Goal: Task Accomplishment & Management: Use online tool/utility

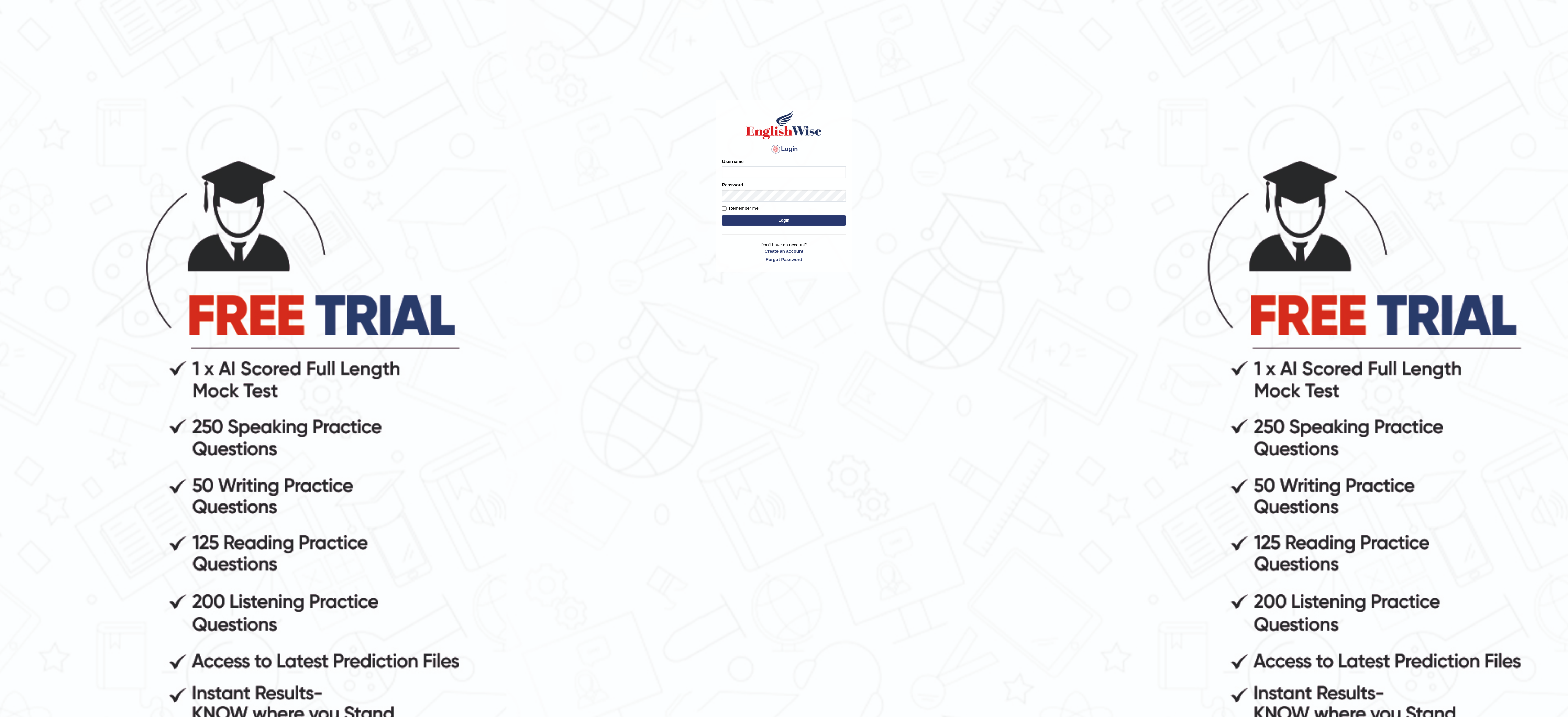
type input "Nazmul"
click at [783, 221] on button "Login" at bounding box center [784, 220] width 124 height 10
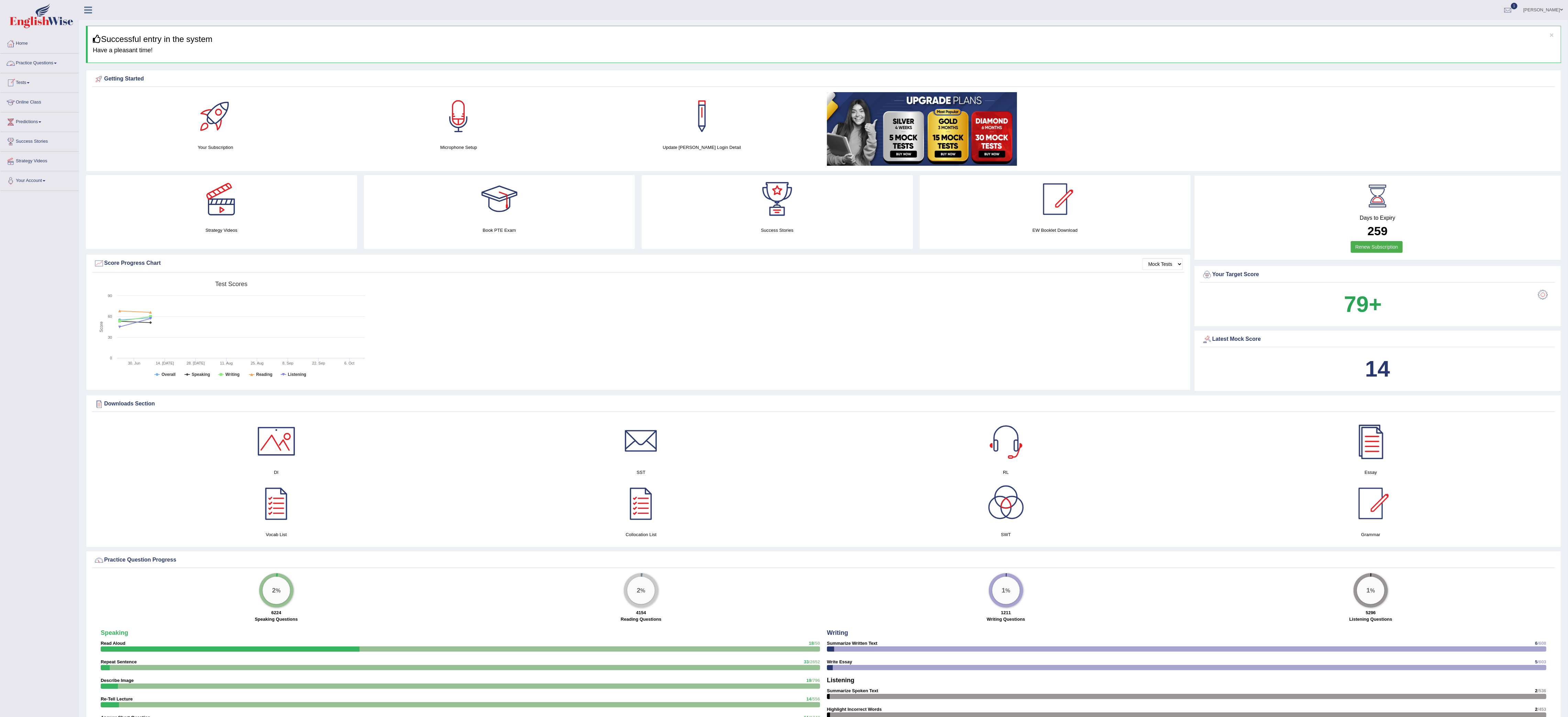
click at [52, 62] on link "Practice Questions" at bounding box center [39, 62] width 78 height 17
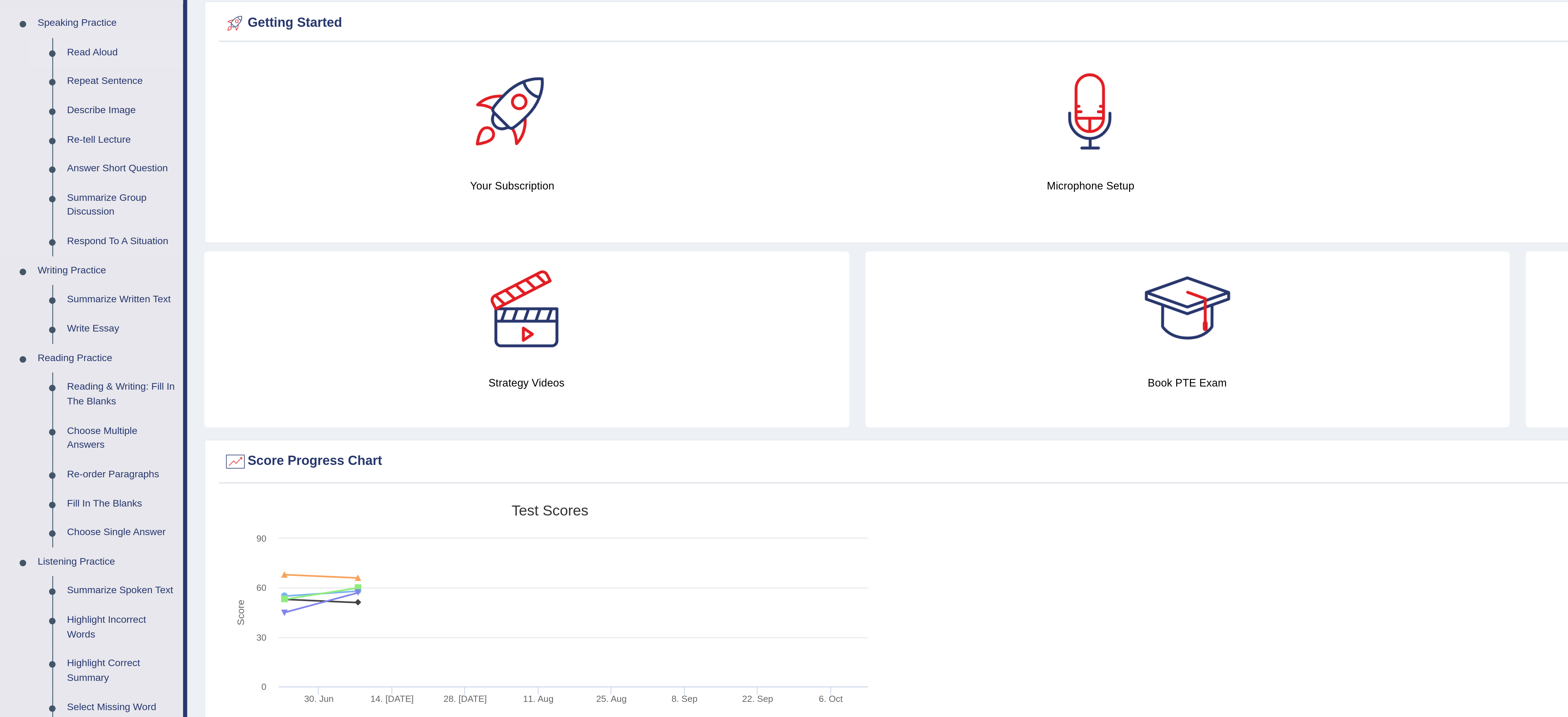
click at [34, 90] on link "Read Aloud" at bounding box center [51, 92] width 52 height 12
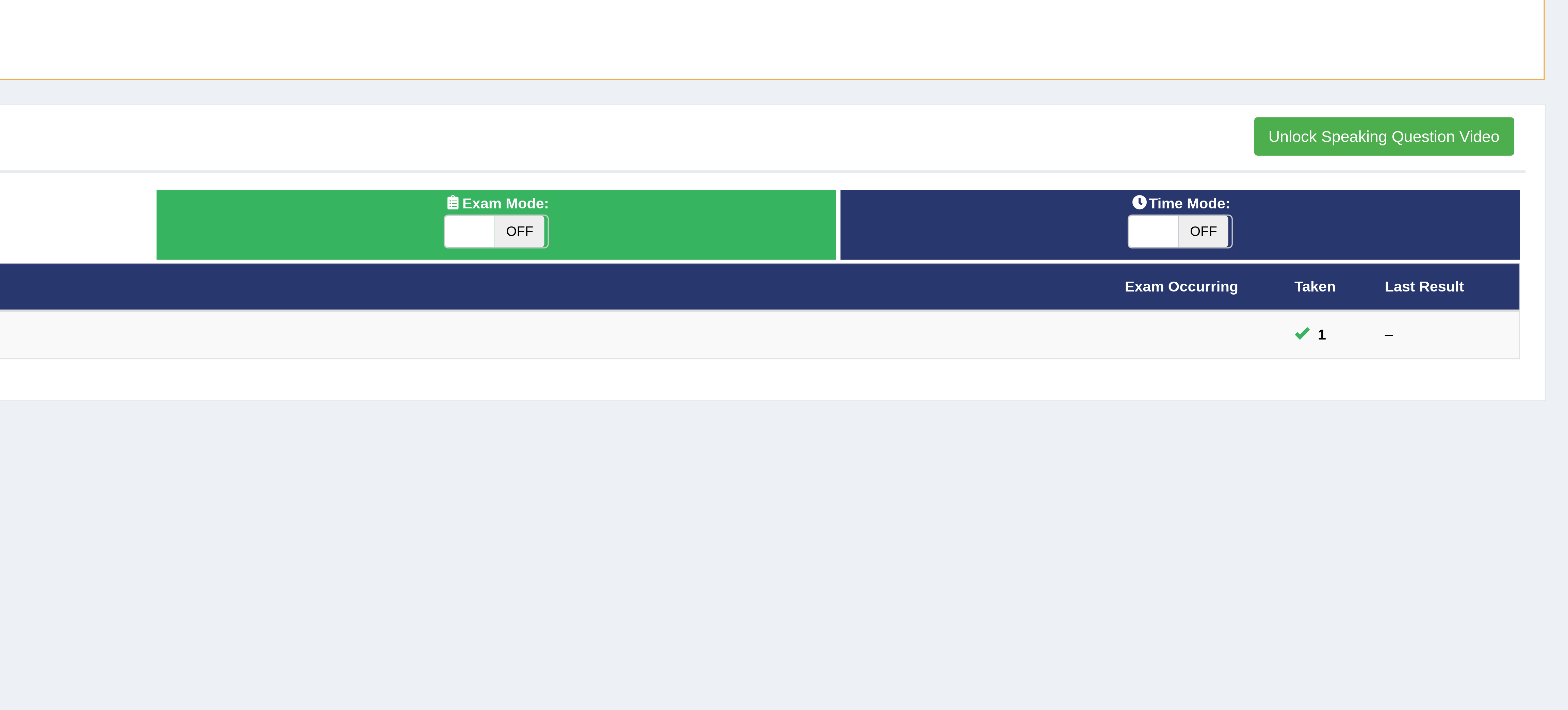
click at [1501, 97] on button "Unlock Speaking Question Video" at bounding box center [1513, 94] width 79 height 12
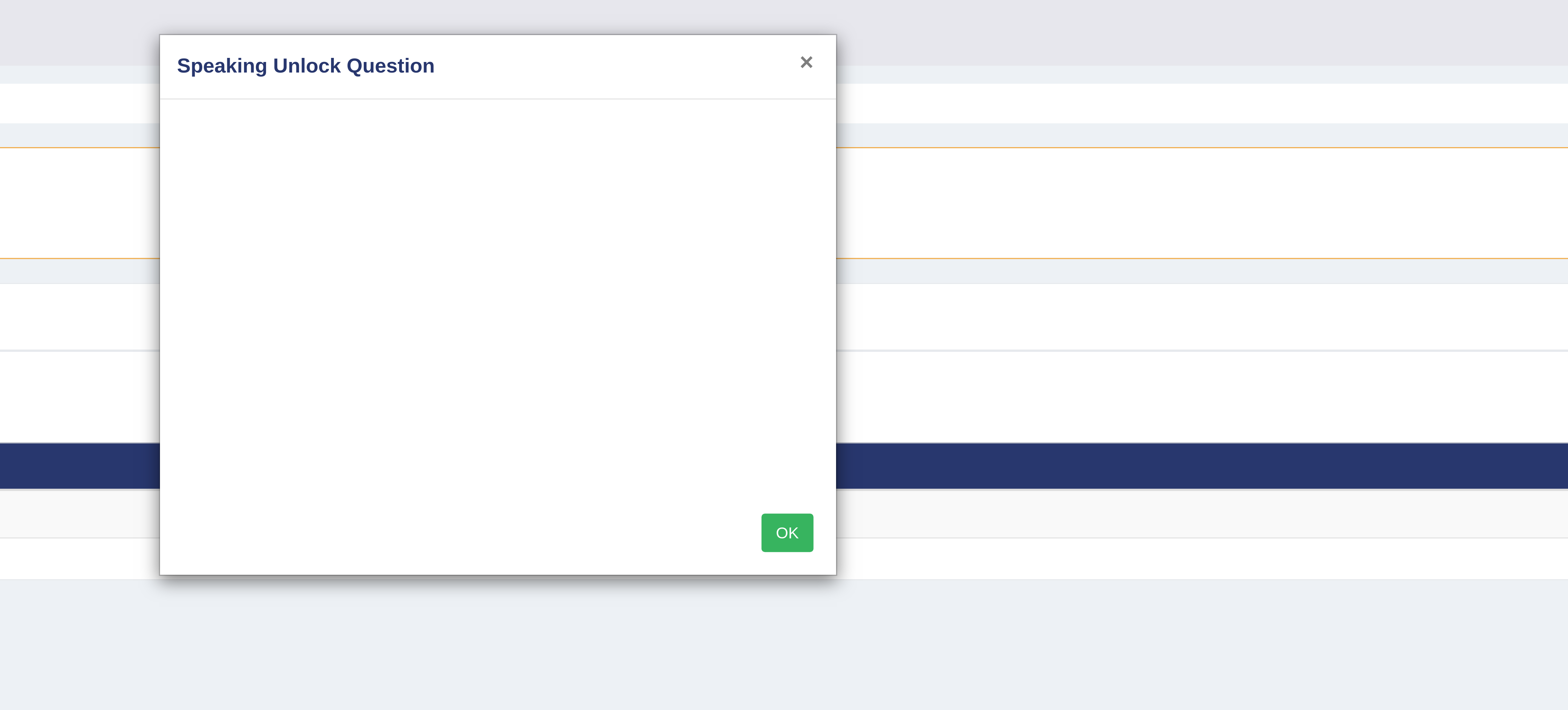
click at [884, 19] on button "×" at bounding box center [884, 19] width 4 height 7
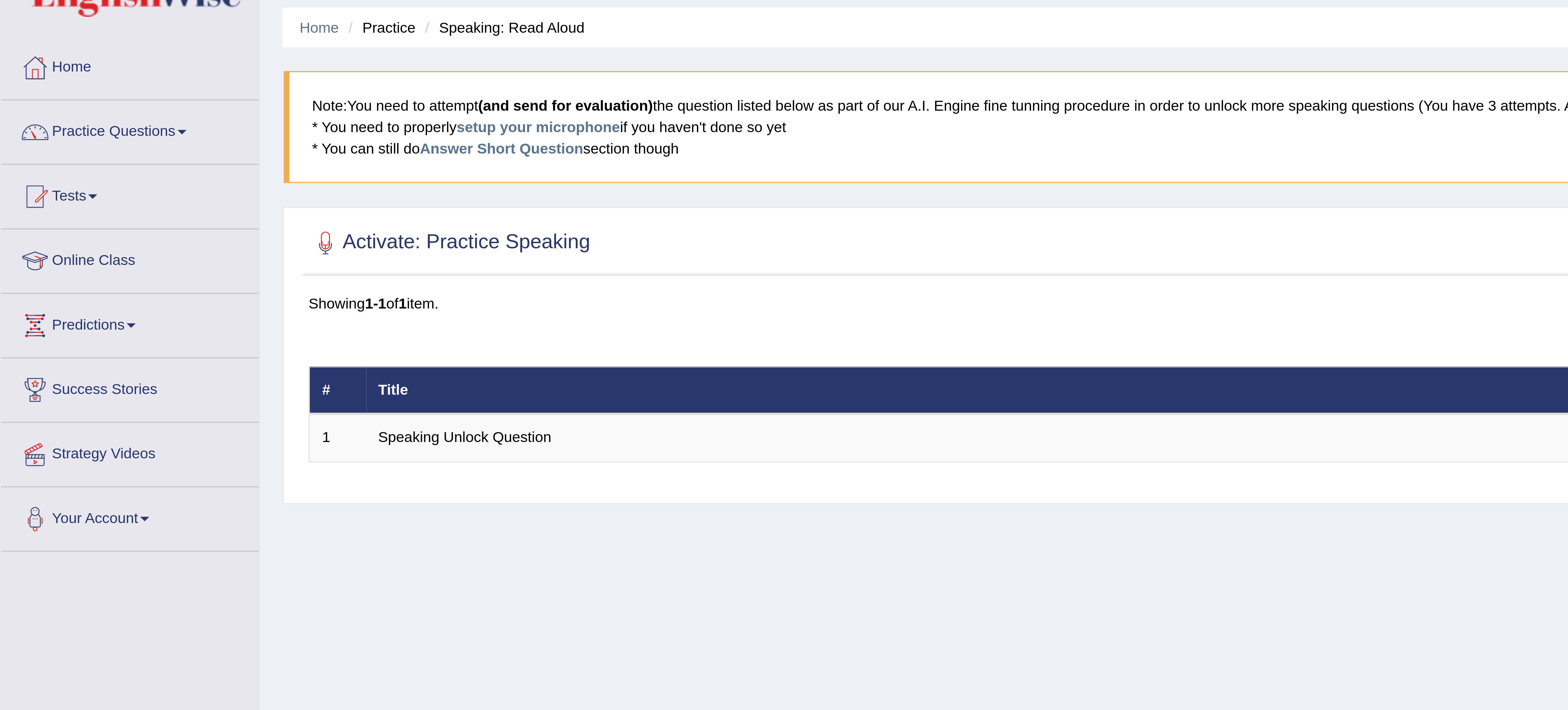
click at [307, 33] on ul "Home Practice Speaking: Read Aloud" at bounding box center [823, 31] width 1476 height 12
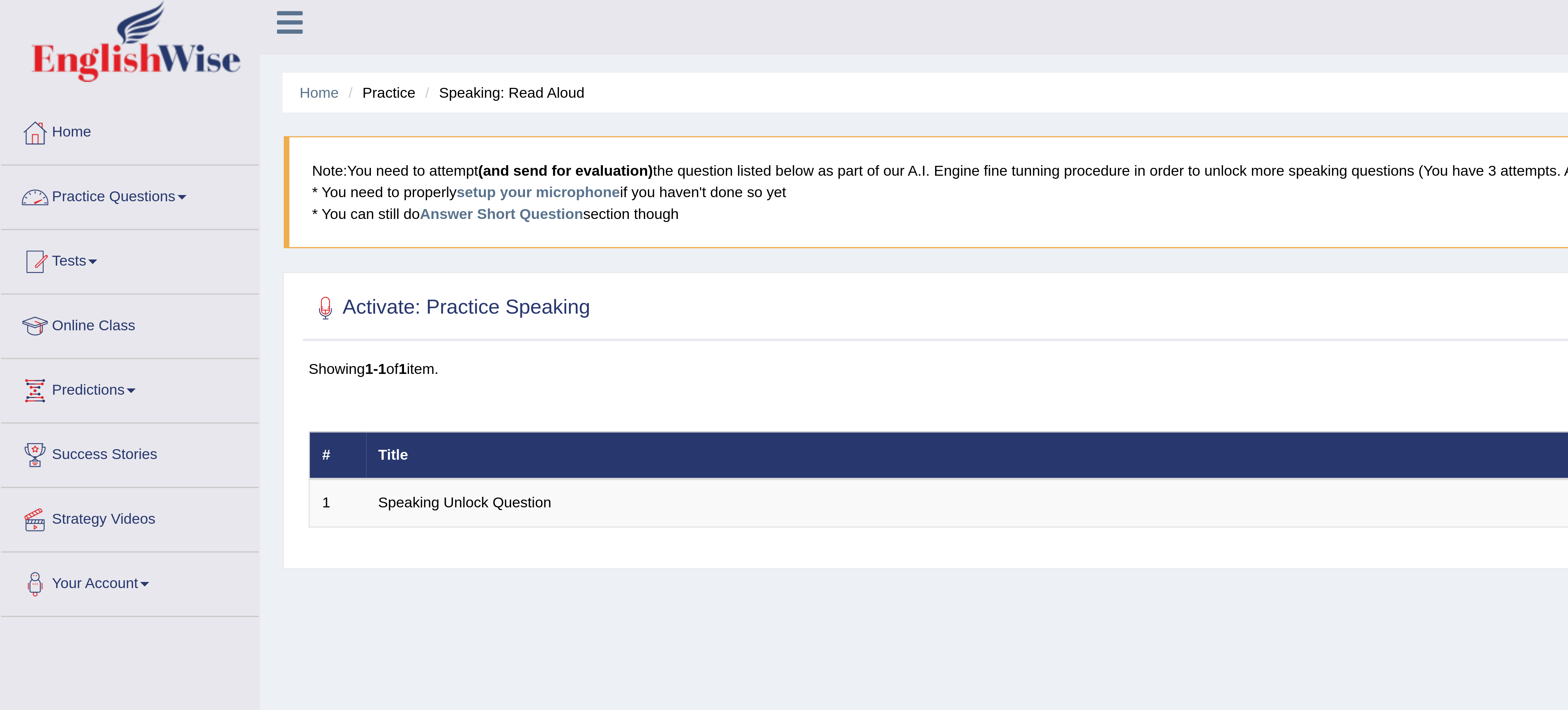
click at [42, 62] on link "Practice Questions" at bounding box center [39, 62] width 77 height 17
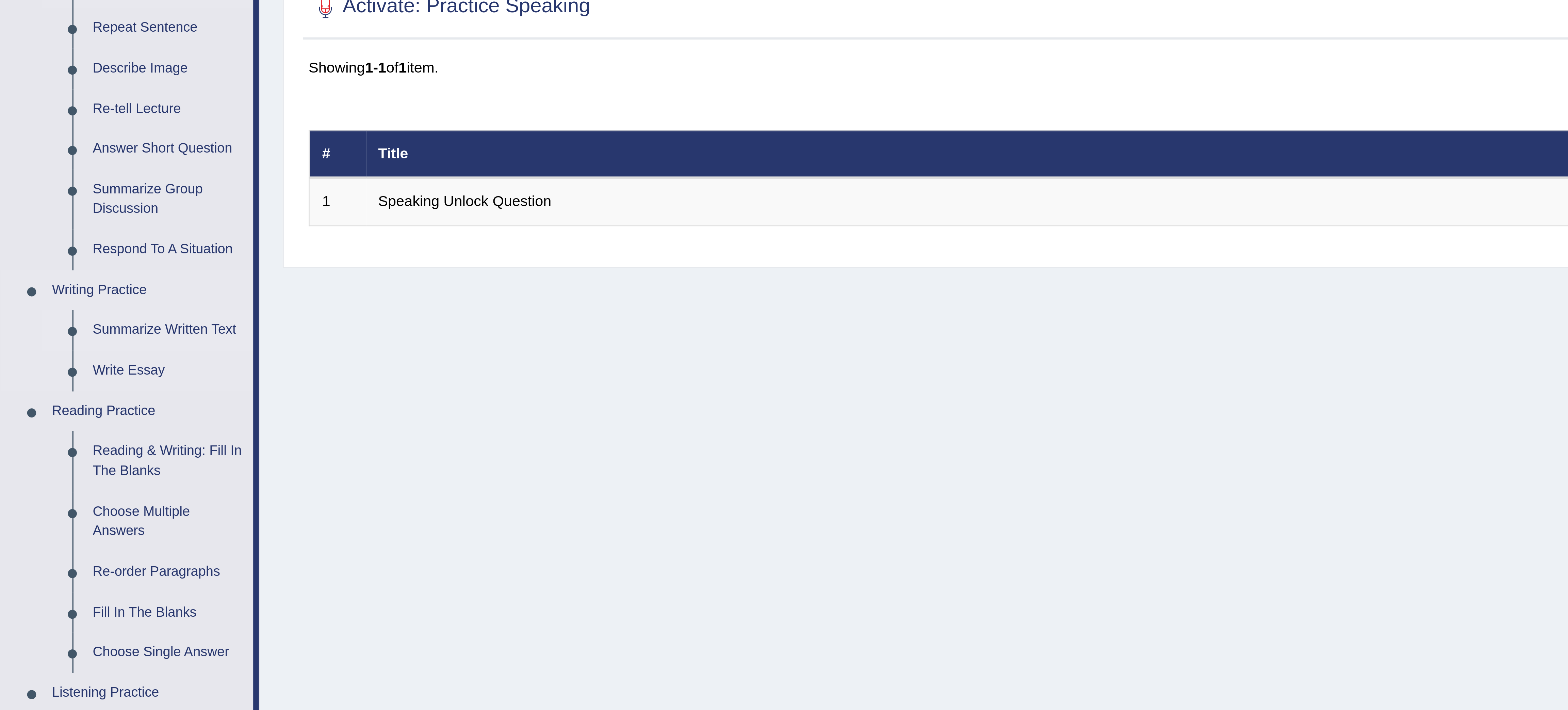
click at [41, 194] on link "Summarize Written Text" at bounding box center [51, 193] width 51 height 12
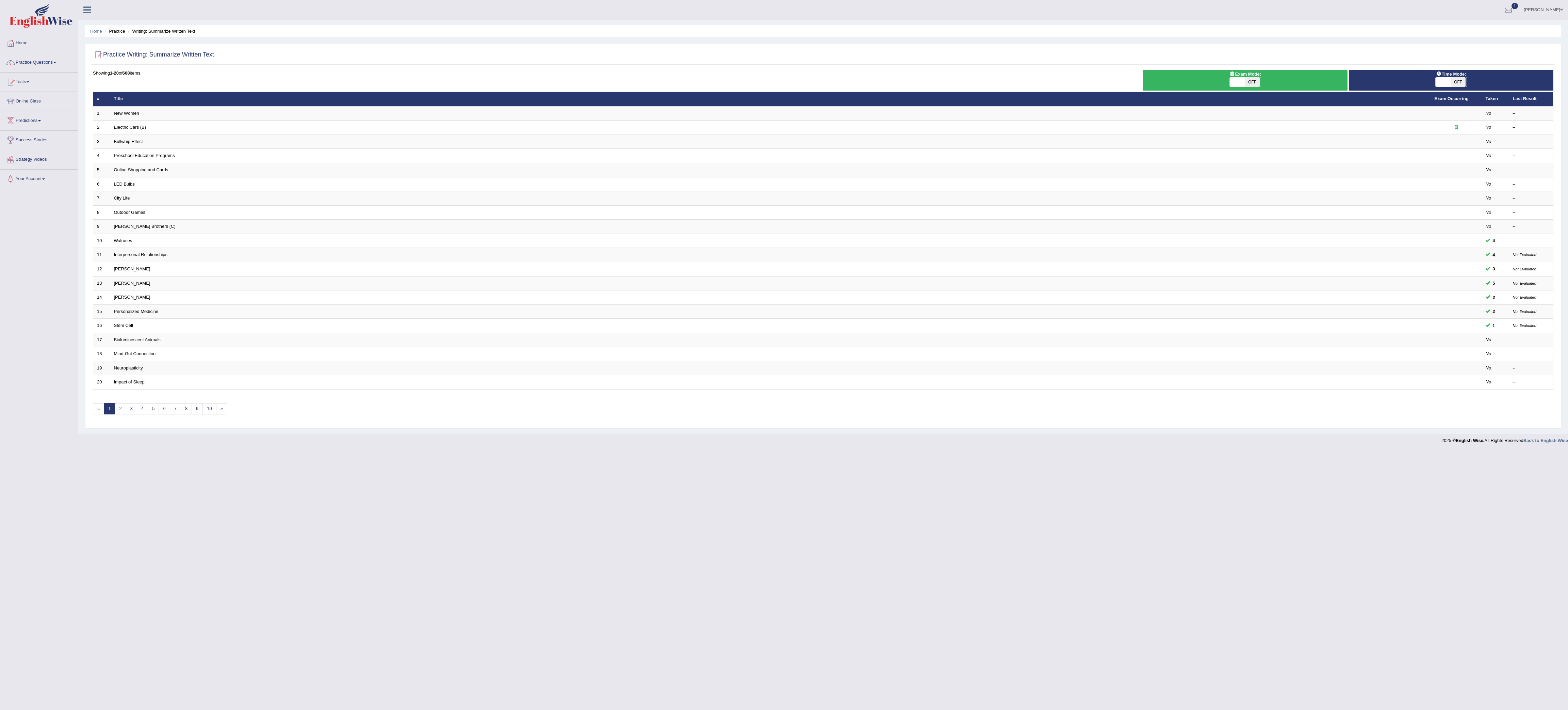
click at [582, 375] on td "Neuroplasticity" at bounding box center [771, 368] width 1321 height 14
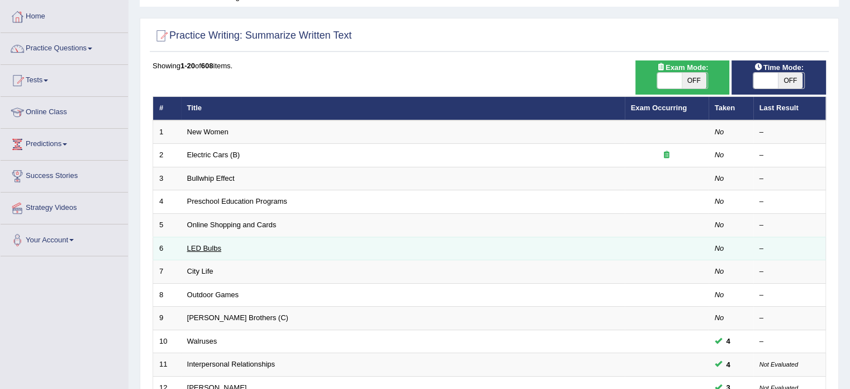
scroll to position [45, 0]
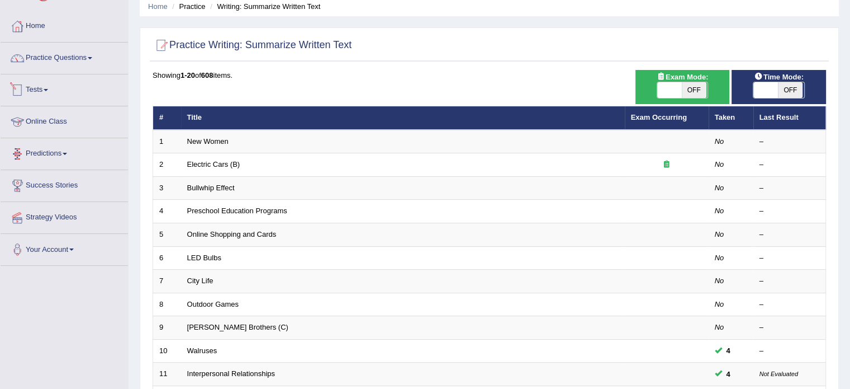
click at [48, 91] on span at bounding box center [46, 90] width 4 height 2
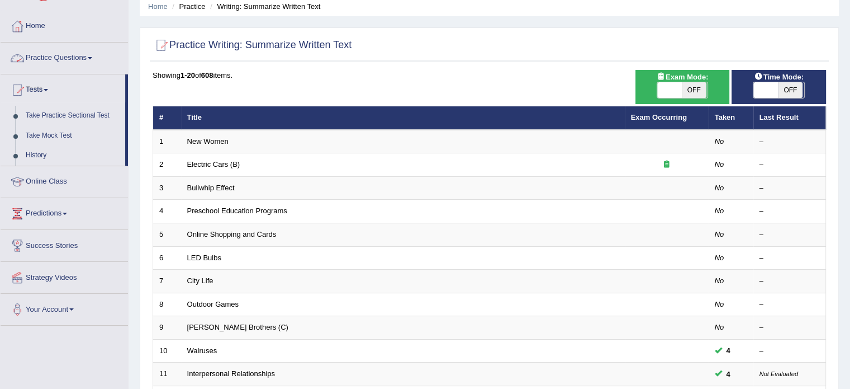
click at [71, 59] on link "Practice Questions" at bounding box center [64, 56] width 127 height 28
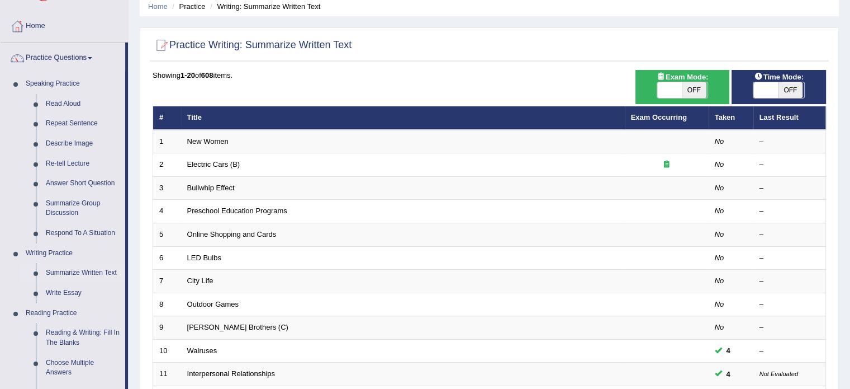
click at [71, 59] on link "Practice Questions" at bounding box center [63, 56] width 125 height 28
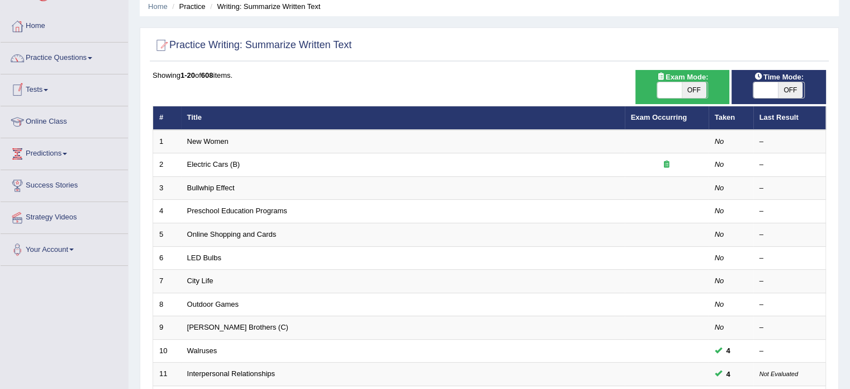
click at [44, 86] on link "Tests" at bounding box center [64, 88] width 127 height 28
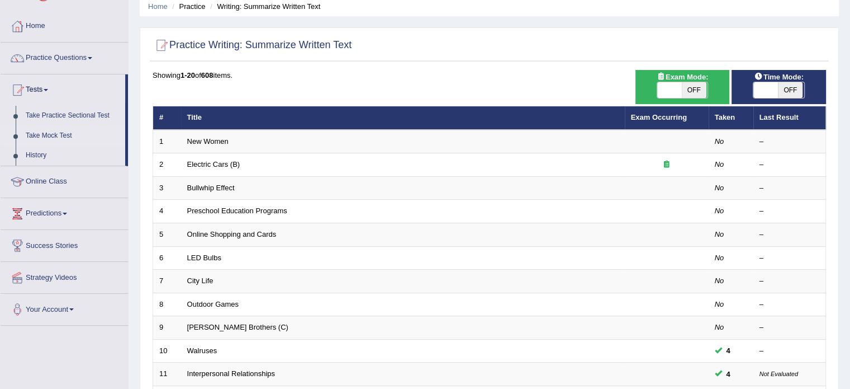
click at [50, 138] on link "Take Mock Test" at bounding box center [73, 136] width 105 height 20
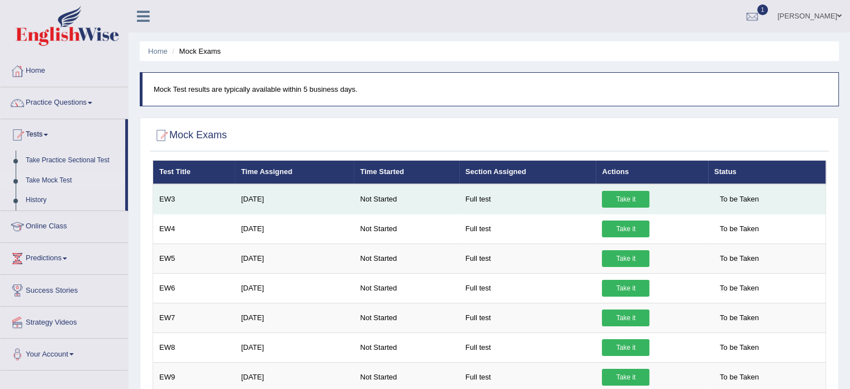
click at [634, 201] on link "Take it" at bounding box center [626, 199] width 48 height 17
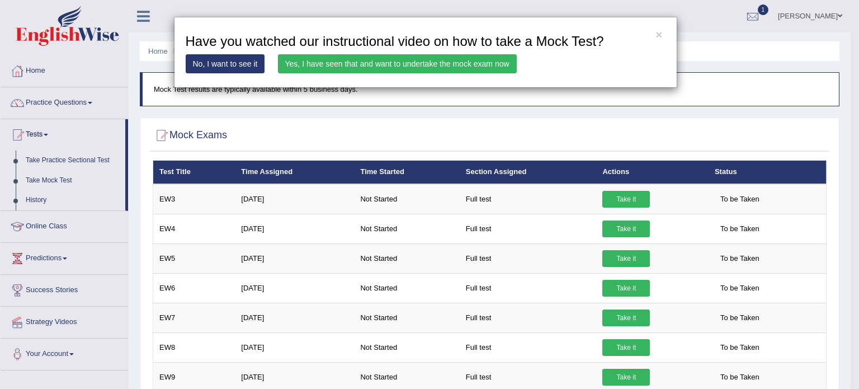
click at [330, 67] on link "Yes, I have seen that and want to undertake the mock exam now" at bounding box center [397, 63] width 239 height 19
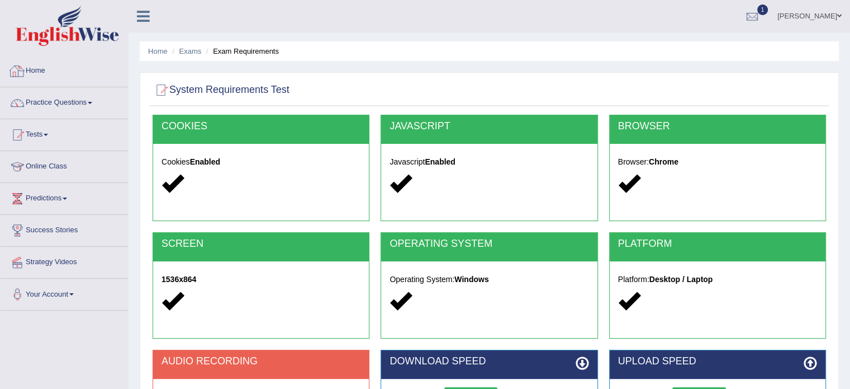
click at [25, 71] on div at bounding box center [17, 71] width 17 height 17
